Goal: Task Accomplishment & Management: Manage account settings

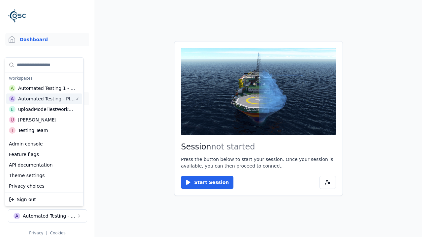
click at [47, 99] on link "Datasets" at bounding box center [47, 98] width 84 height 13
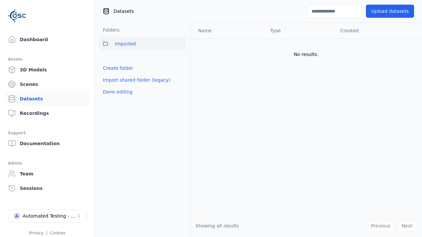
click at [116, 68] on link "Create folder" at bounding box center [118, 68] width 30 height 7
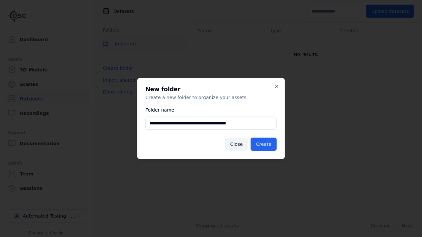
type input "**********"
click at [265, 144] on button "Create" at bounding box center [264, 144] width 26 height 13
click at [116, 98] on button "Done editing" at bounding box center [118, 92] width 38 height 12
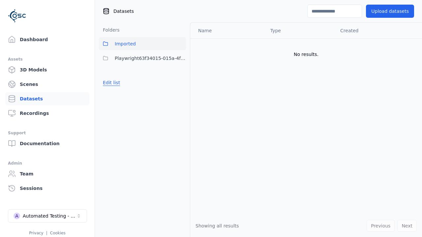
click at [110, 83] on button "Edit list" at bounding box center [111, 83] width 25 height 12
click at [181, 58] on html "Support Dashboard Assets 3D Models Scenes Datasets Recordings Support Documenta…" at bounding box center [211, 118] width 422 height 237
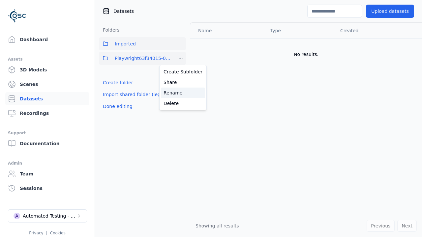
click at [180, 93] on div "Rename" at bounding box center [183, 93] width 44 height 11
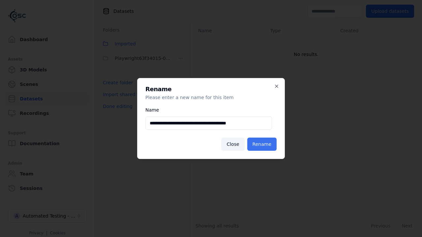
click at [208, 123] on input "**********" at bounding box center [208, 123] width 127 height 13
type input "**********"
click at [263, 144] on button "Rename" at bounding box center [261, 144] width 29 height 13
click at [116, 106] on button "Done editing" at bounding box center [118, 107] width 38 height 12
click at [110, 101] on button "Done editing" at bounding box center [118, 107] width 38 height 12
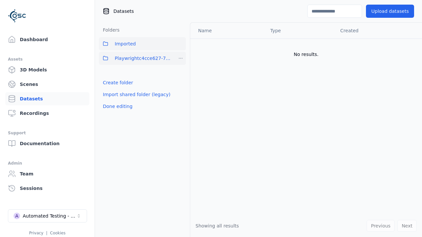
click at [181, 58] on html "Support Dashboard Assets 3D Models Scenes Datasets Recordings Support Documenta…" at bounding box center [211, 118] width 422 height 237
click at [180, 103] on div "Delete" at bounding box center [183, 103] width 44 height 11
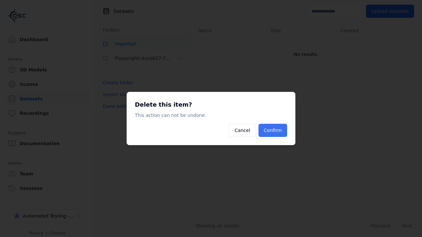
click at [274, 131] on button "Confirm" at bounding box center [272, 130] width 29 height 13
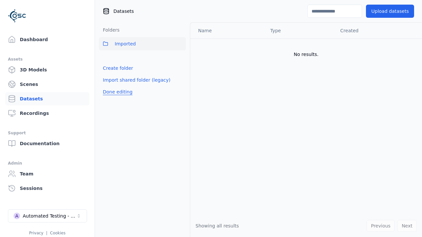
click at [116, 92] on button "Done editing" at bounding box center [118, 92] width 38 height 12
